Goal: Check status: Check status

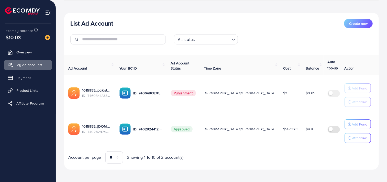
scroll to position [51, 0]
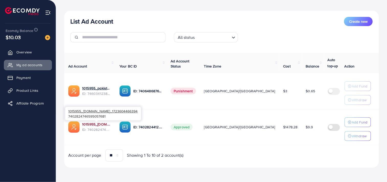
click at [96, 124] on link "1015955_[DOMAIN_NAME]_1723604466394" at bounding box center [96, 124] width 29 height 5
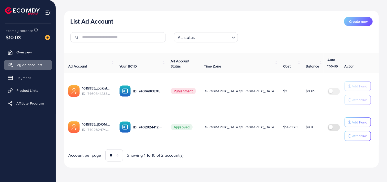
click at [99, 127] on span "ID: 7402824746595057681" at bounding box center [96, 129] width 29 height 5
click at [98, 124] on link "1015955_[DOMAIN_NAME]_1723604466394" at bounding box center [96, 124] width 29 height 5
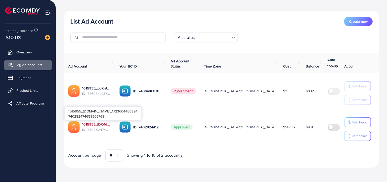
click at [92, 123] on link "1015955_[DOMAIN_NAME]_1723604466394" at bounding box center [96, 124] width 29 height 5
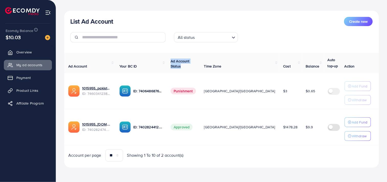
drag, startPoint x: 163, startPoint y: 64, endPoint x: 199, endPoint y: 67, distance: 36.0
click at [199, 67] on tr "Ad Account Your BC ID Ad Account Status Time Zone Cost Balance Auto top-up Thre…" at bounding box center [246, 63] width 365 height 20
click at [267, 38] on div "All status Loading..." at bounding box center [222, 39] width 104 height 14
click at [252, 39] on div "All status Loading..." at bounding box center [222, 39] width 104 height 14
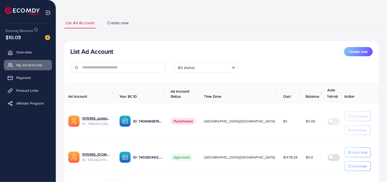
scroll to position [21, 0]
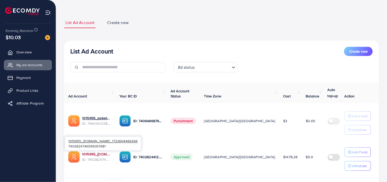
click at [101, 155] on link "1015955_[DOMAIN_NAME]_1723604466394" at bounding box center [96, 154] width 29 height 5
click at [104, 155] on link "1015955_[DOMAIN_NAME]_1723604466394" at bounding box center [96, 154] width 29 height 5
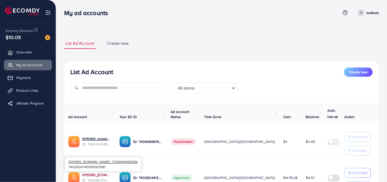
click at [98, 176] on link "1015955_[DOMAIN_NAME]_1723604466394" at bounding box center [96, 175] width 29 height 5
click at [101, 175] on link "1015955_[DOMAIN_NAME]_1723604466394" at bounding box center [96, 175] width 29 height 5
click at [96, 172] on div at bounding box center [96, 172] width 3 height 2
click at [96, 175] on link "1015955_[DOMAIN_NAME]_1723604466394" at bounding box center [96, 175] width 29 height 5
click at [101, 175] on link "1015955_[DOMAIN_NAME]_1723604466394" at bounding box center [96, 175] width 29 height 5
